Goal: Information Seeking & Learning: Learn about a topic

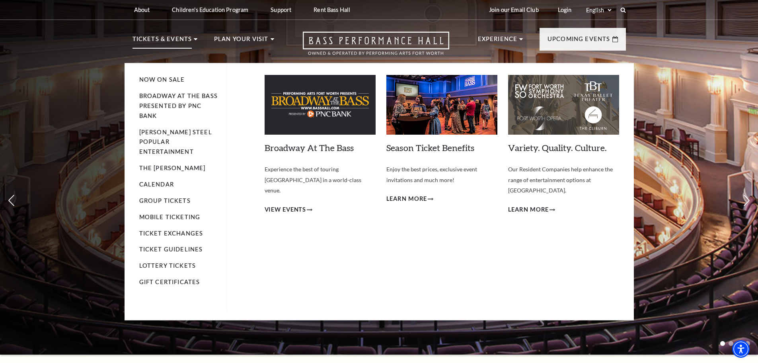
click at [323, 113] on img at bounding box center [320, 105] width 111 height 60
click at [288, 205] on span "View Events" at bounding box center [286, 210] width 42 height 10
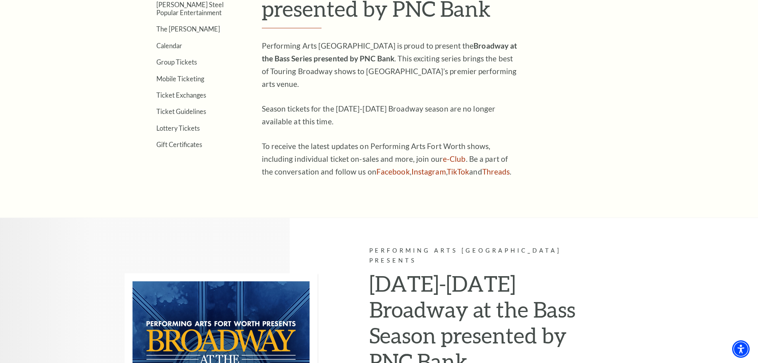
scroll to position [200, 0]
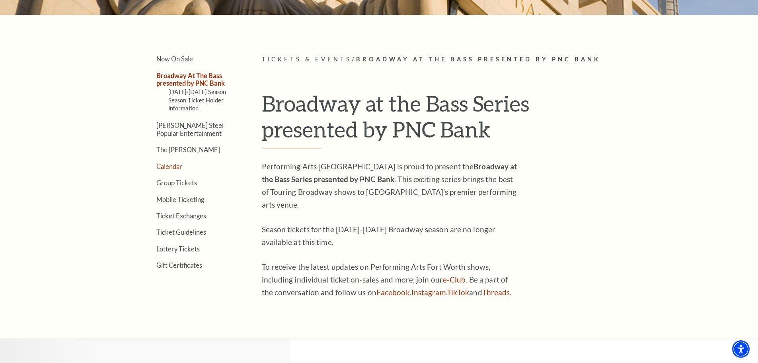
click at [174, 168] on link "Calendar" at bounding box center [169, 166] width 26 height 8
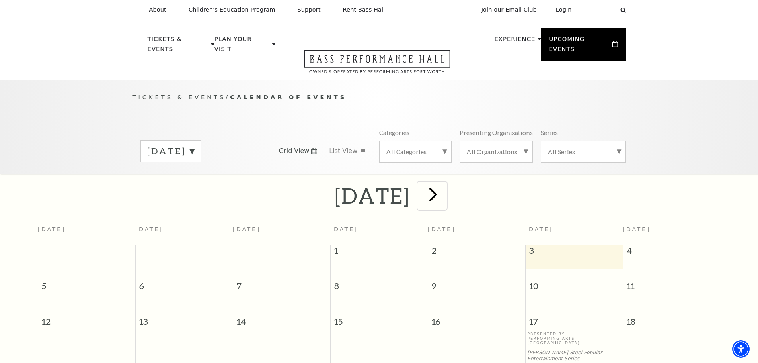
click at [445, 186] on span "next" at bounding box center [433, 194] width 23 height 23
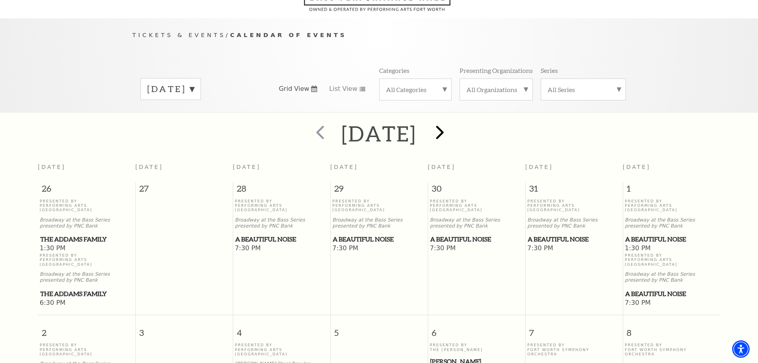
scroll to position [70, 0]
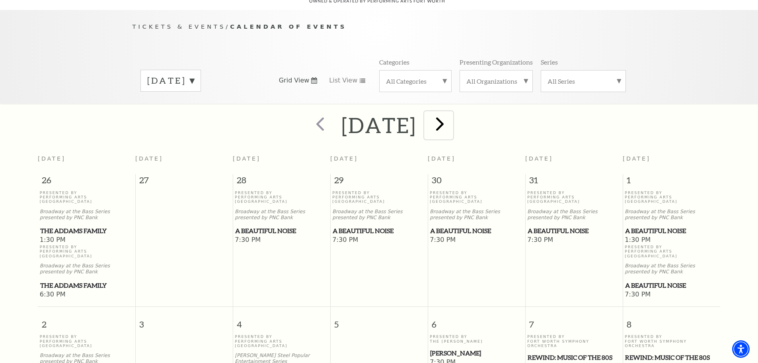
click at [451, 118] on span "next" at bounding box center [440, 123] width 23 height 23
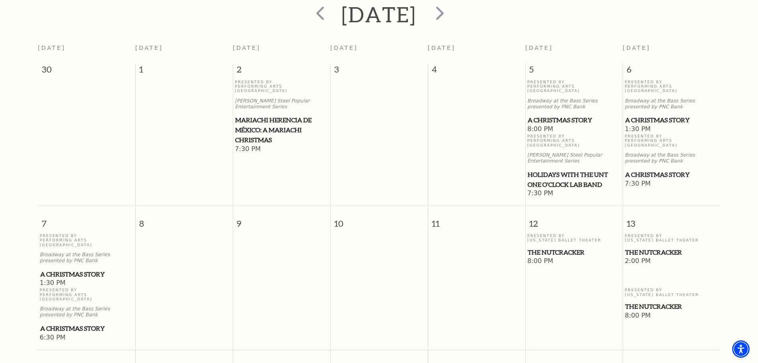
scroll to position [199, 0]
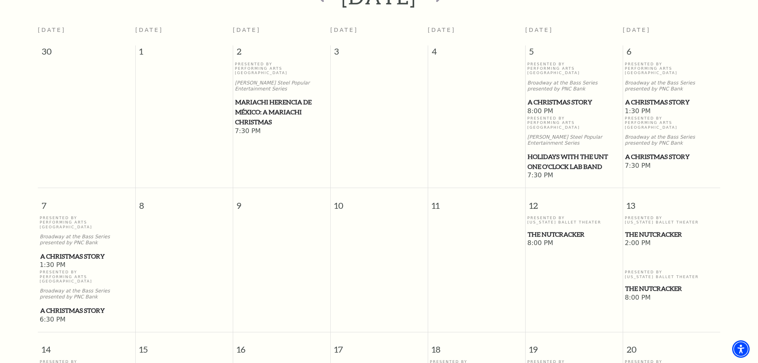
click at [82, 305] on span "A Christmas Story" at bounding box center [86, 310] width 93 height 10
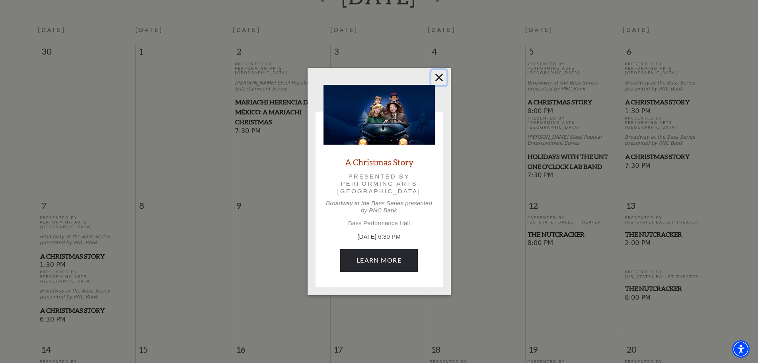
click at [440, 80] on button "Close" at bounding box center [439, 77] width 15 height 15
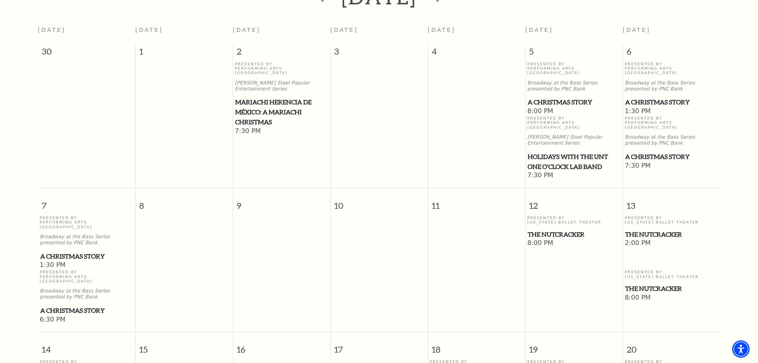
click at [566, 229] on span "The Nutcracker" at bounding box center [574, 234] width 93 height 10
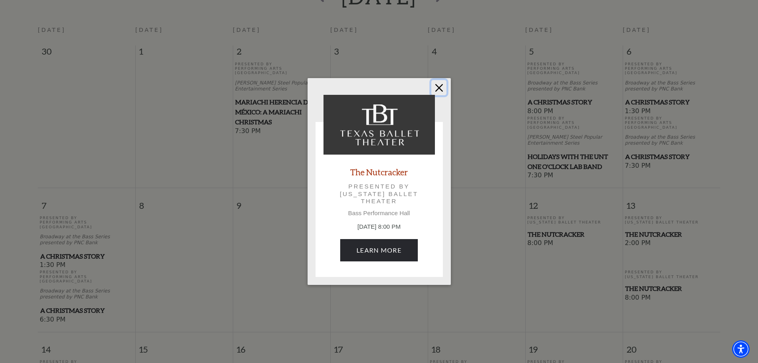
click at [440, 87] on button "Close" at bounding box center [439, 87] width 15 height 15
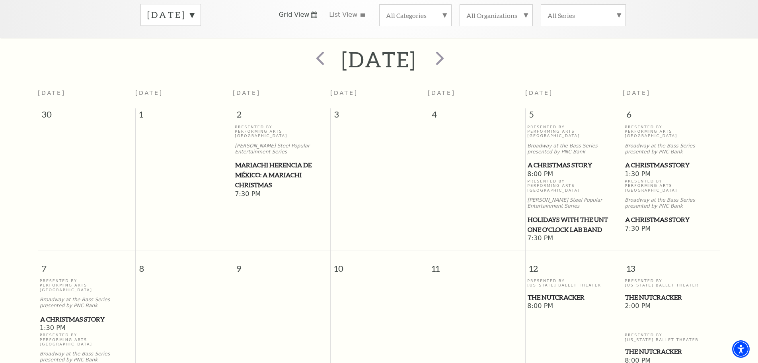
scroll to position [40, 0]
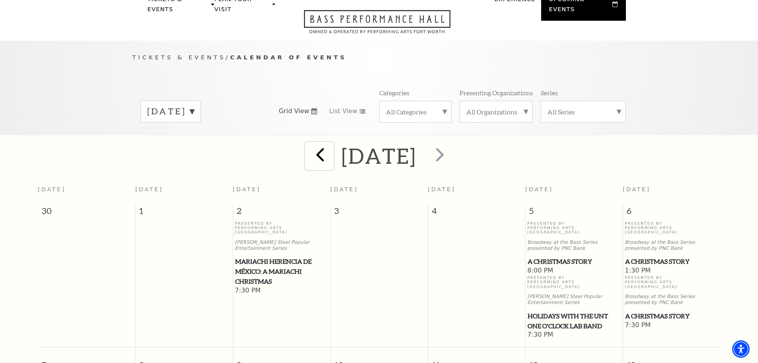
click at [309, 147] on span "prev" at bounding box center [320, 154] width 23 height 23
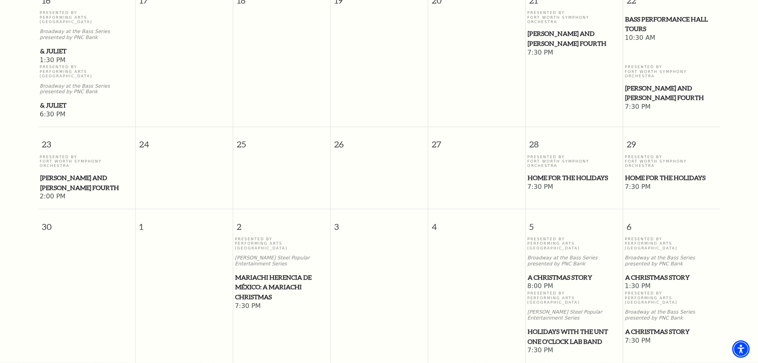
scroll to position [747, 0]
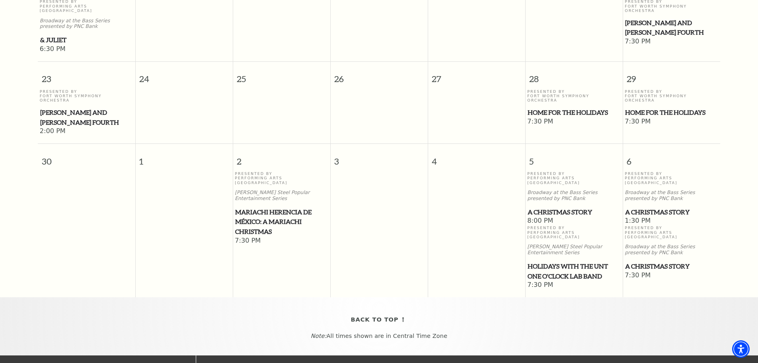
click at [559, 107] on span "Home for the Holidays" at bounding box center [574, 112] width 93 height 10
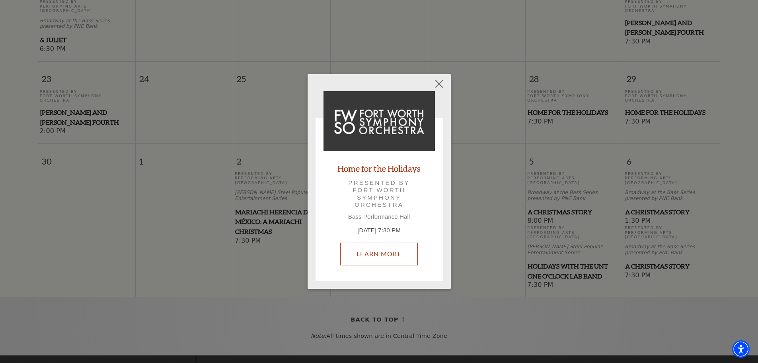
click at [389, 252] on link "Learn More" at bounding box center [379, 253] width 78 height 22
